Goal: Task Accomplishment & Management: Manage account settings

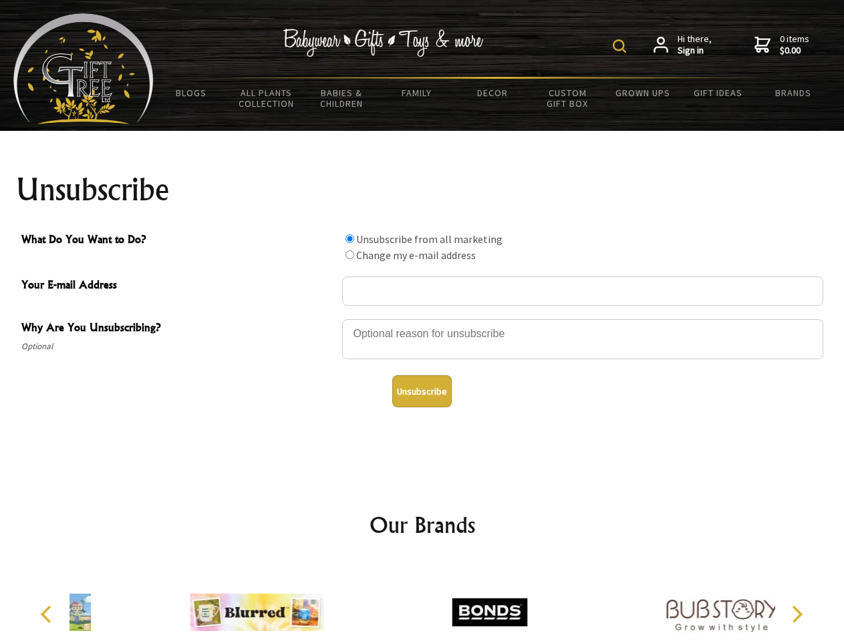
click at [621, 46] on img at bounding box center [619, 45] width 13 height 13
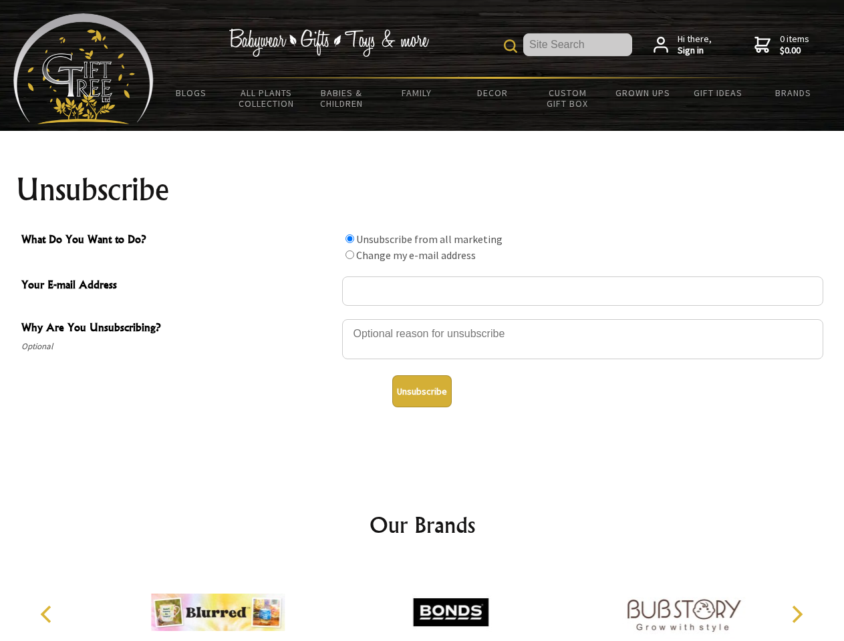
click at [422, 319] on div at bounding box center [582, 341] width 481 height 47
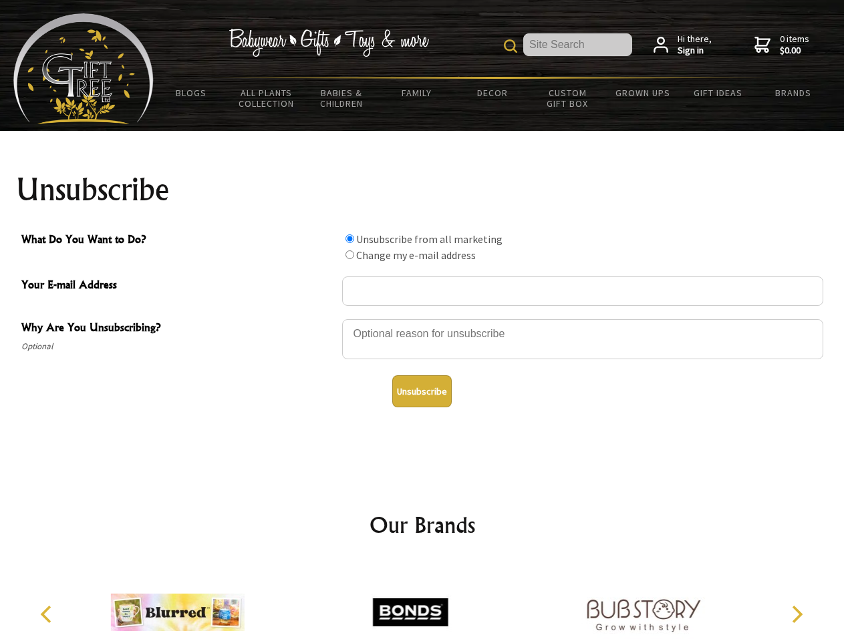
click at [349, 239] on input "What Do You Want to Do?" at bounding box center [349, 239] width 9 height 9
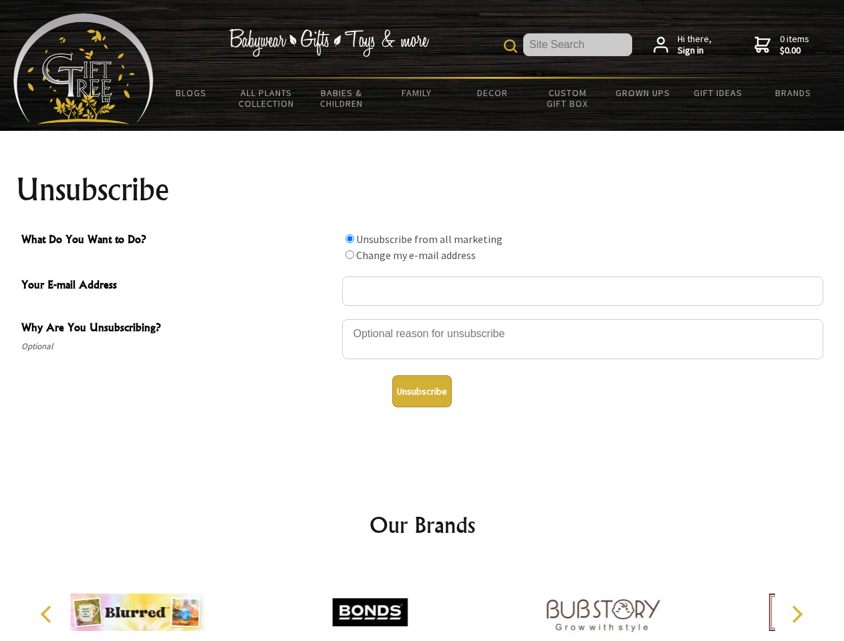
click at [349, 255] on input "What Do You Want to Do?" at bounding box center [349, 255] width 9 height 9
radio input "true"
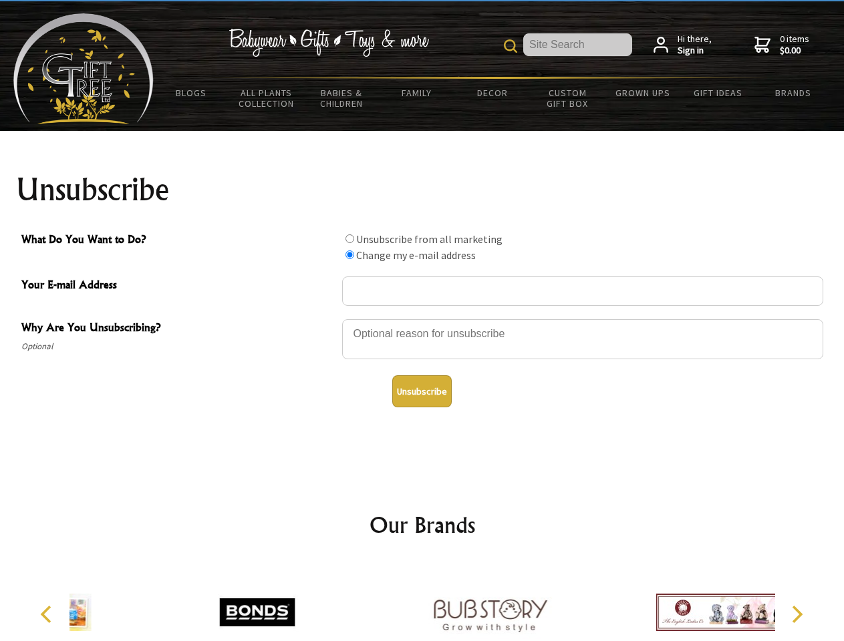
click at [422, 392] on button "Unsubscribe" at bounding box center [421, 391] width 59 height 32
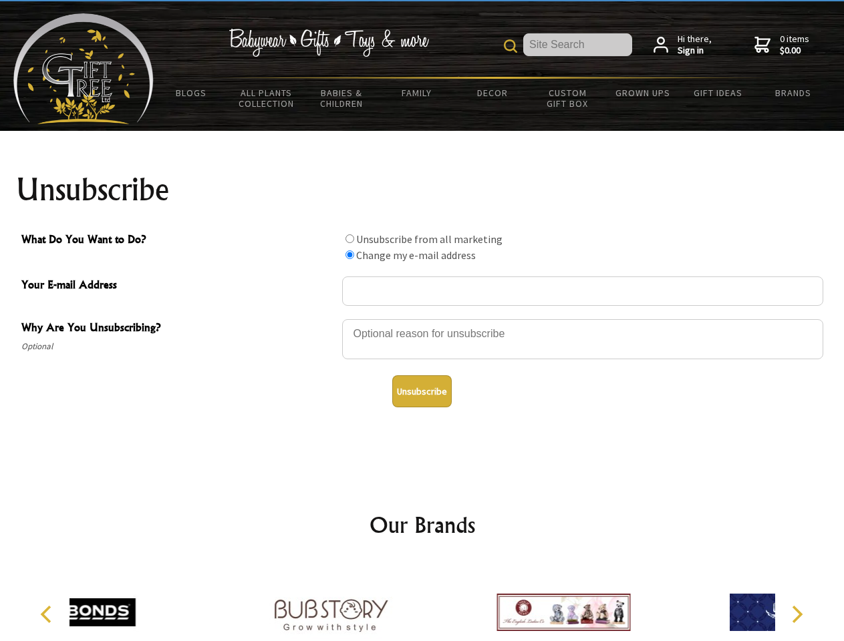
click at [422, 602] on div at bounding box center [330, 615] width 233 height 104
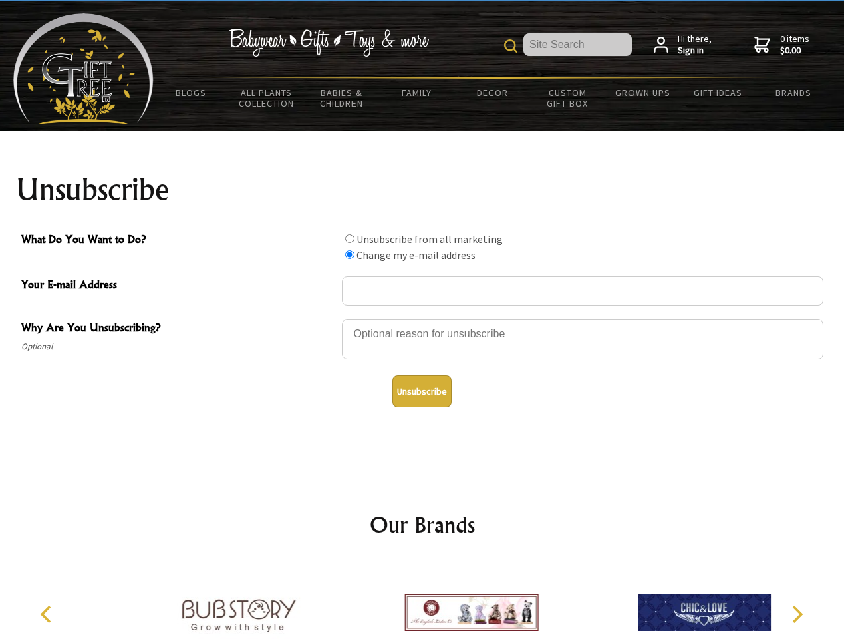
click at [48, 615] on icon "Previous" at bounding box center [47, 614] width 17 height 17
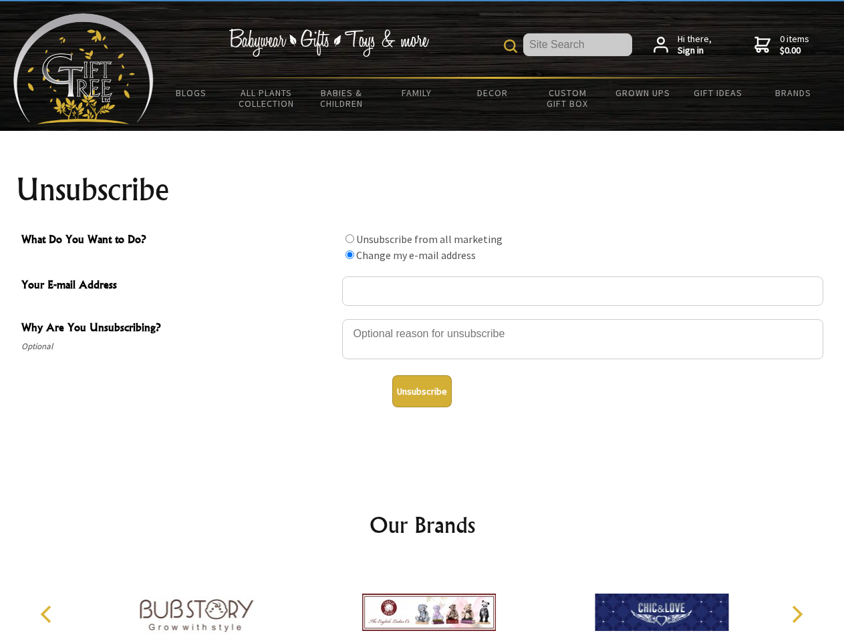
click at [796, 615] on icon "Next" at bounding box center [795, 614] width 17 height 17
